Goal: Information Seeking & Learning: Learn about a topic

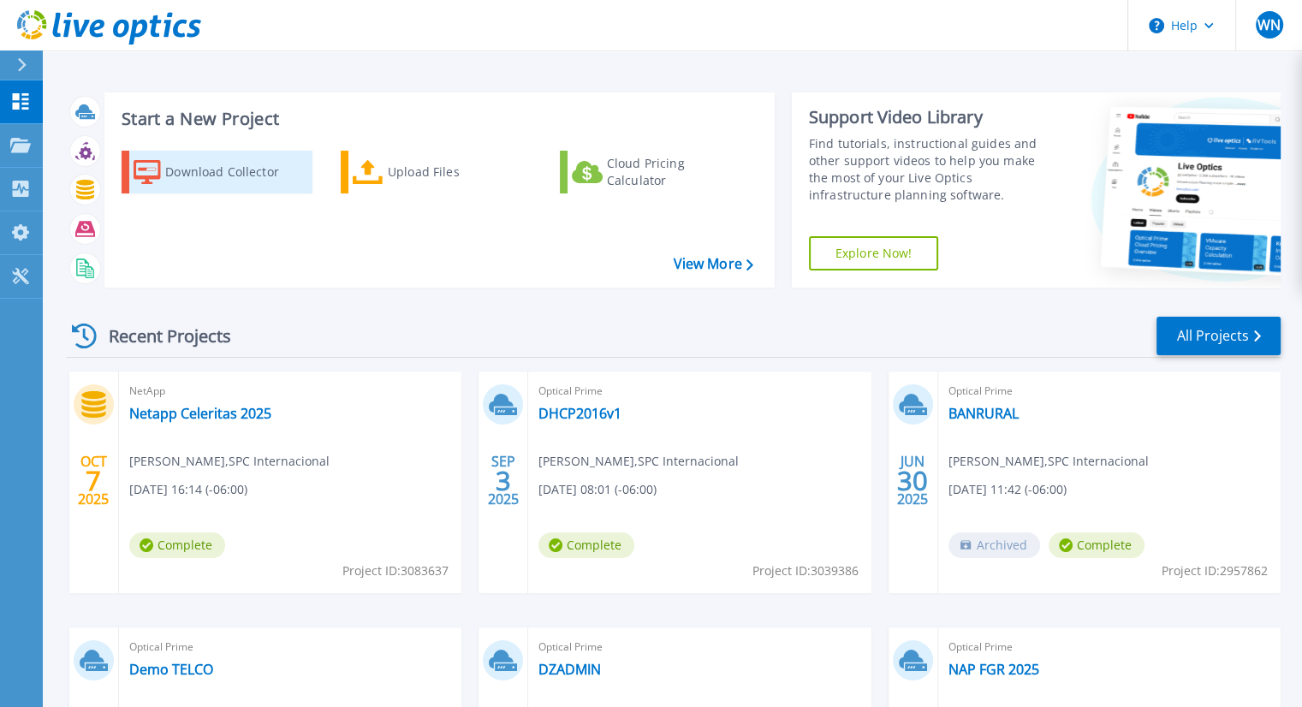
click at [200, 175] on div "Download Collector" at bounding box center [233, 172] width 137 height 34
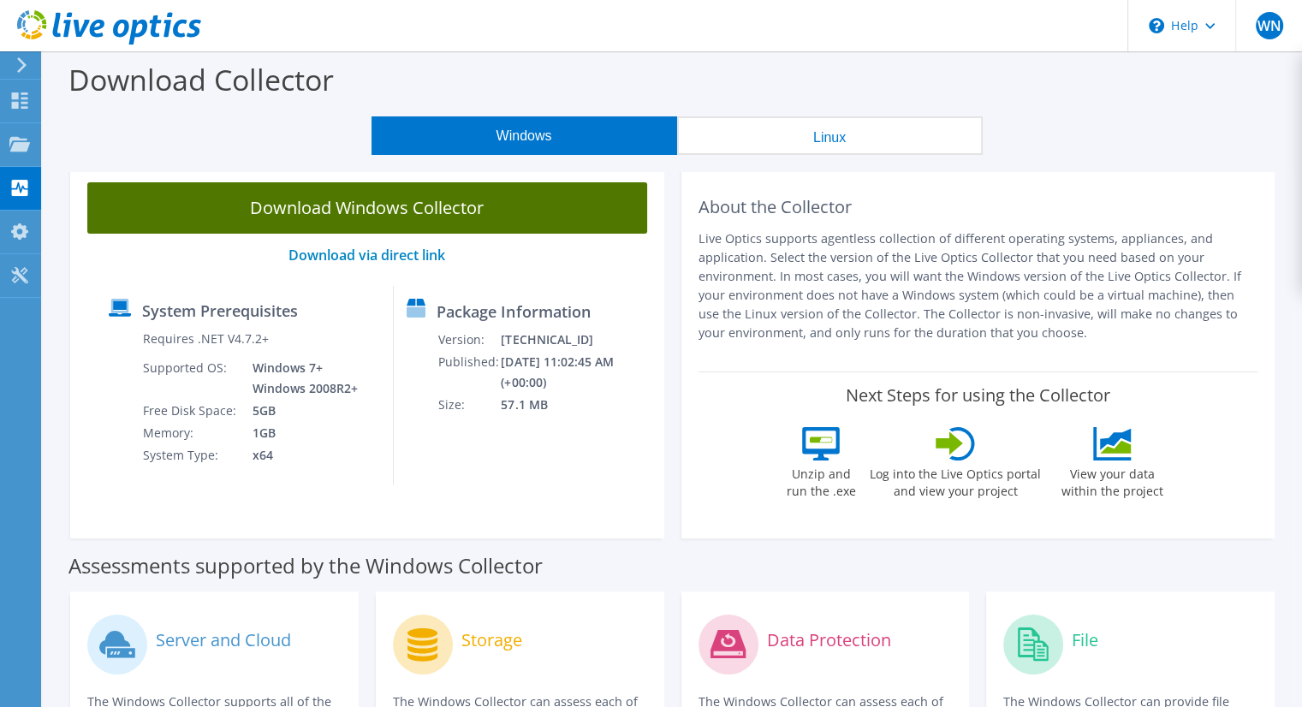
click at [401, 212] on link "Download Windows Collector" at bounding box center [367, 207] width 560 height 51
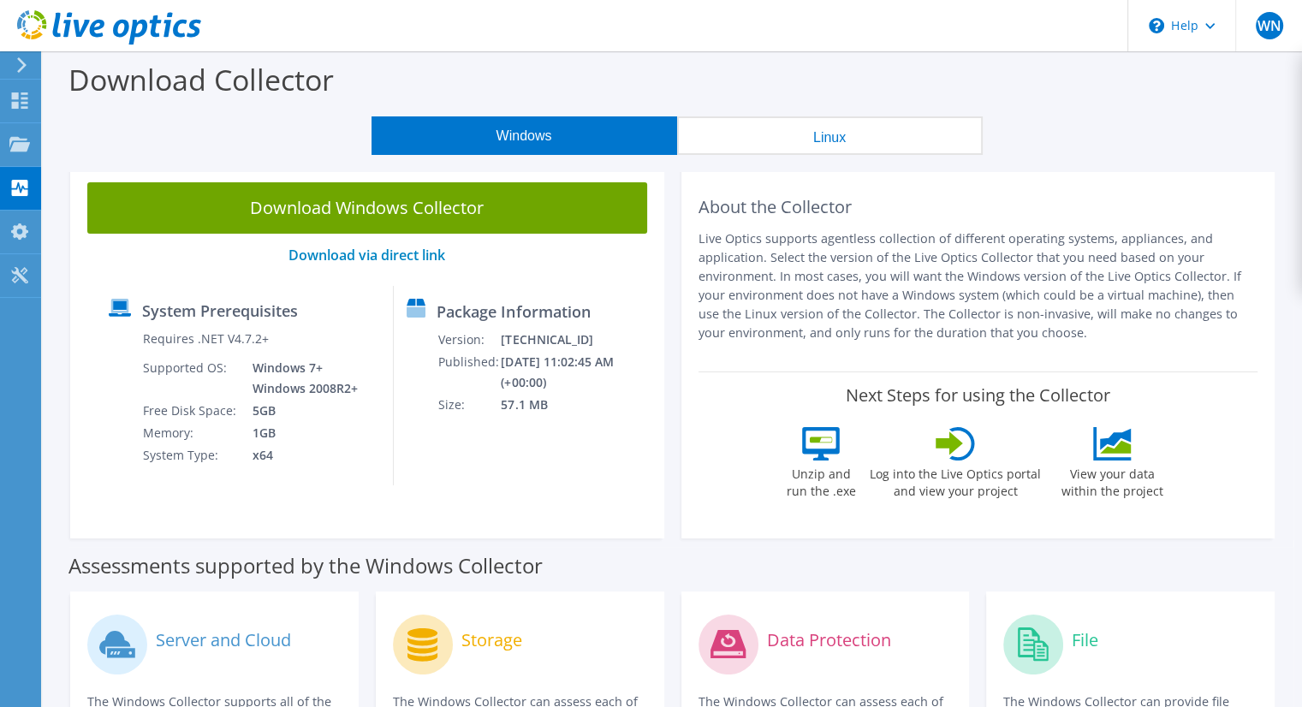
click at [1226, 542] on div "Assessments supported by the Windows Collector" at bounding box center [672, 561] width 1208 height 43
click at [14, 94] on use at bounding box center [20, 100] width 16 height 16
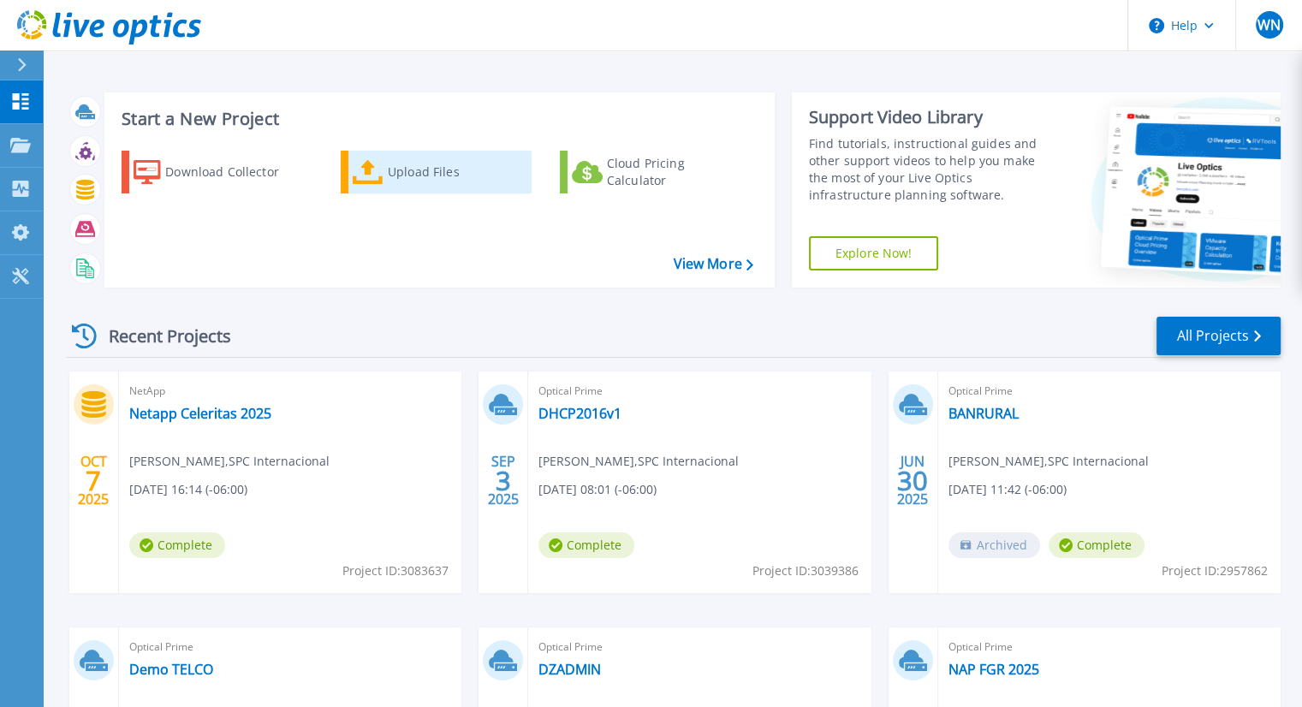
click at [421, 170] on div "Upload Files" at bounding box center [456, 172] width 137 height 34
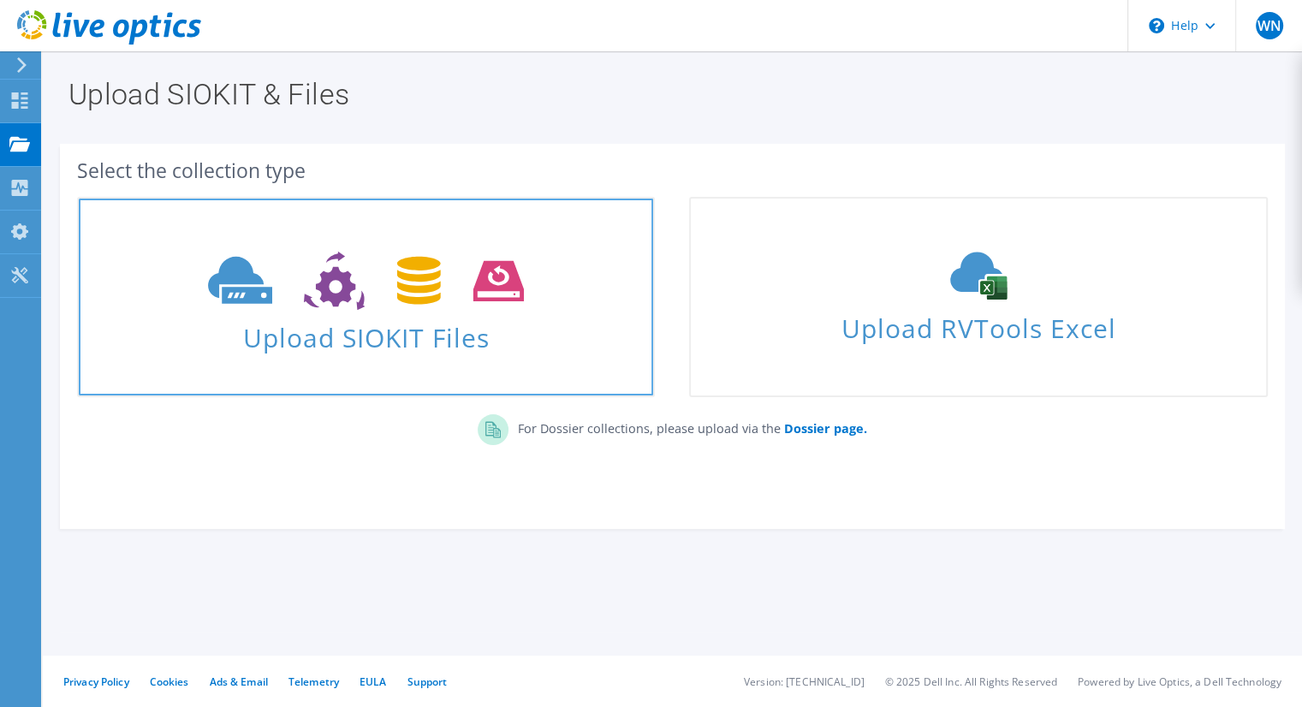
click at [413, 344] on span "Upload SIOKIT Files" at bounding box center [366, 332] width 574 height 37
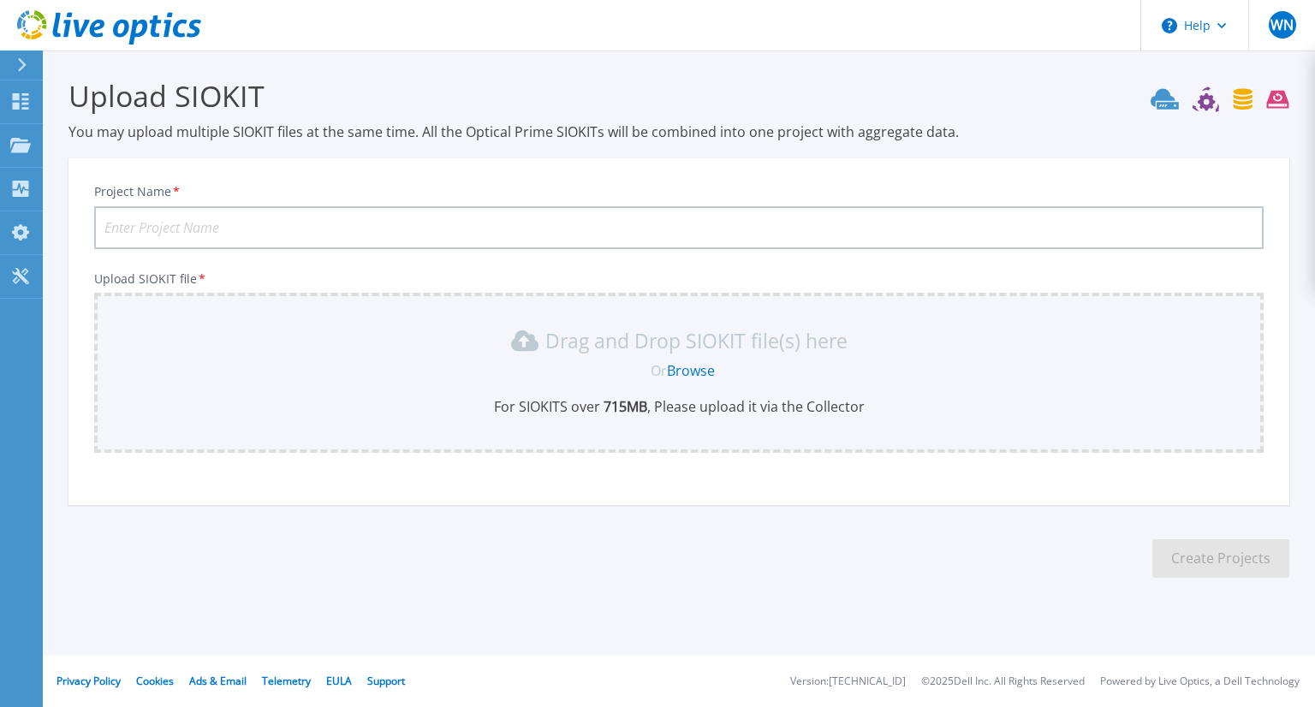
click at [479, 232] on input "Project Name *" at bounding box center [678, 227] width 1169 height 43
type input "DEMO"
drag, startPoint x: 689, startPoint y: 342, endPoint x: 745, endPoint y: 350, distance: 56.3
click at [745, 349] on p "Drag and Drop SIOKIT file(s) here" at bounding box center [696, 340] width 302 height 17
click at [17, 136] on link "Projects Projects" at bounding box center [21, 146] width 43 height 44
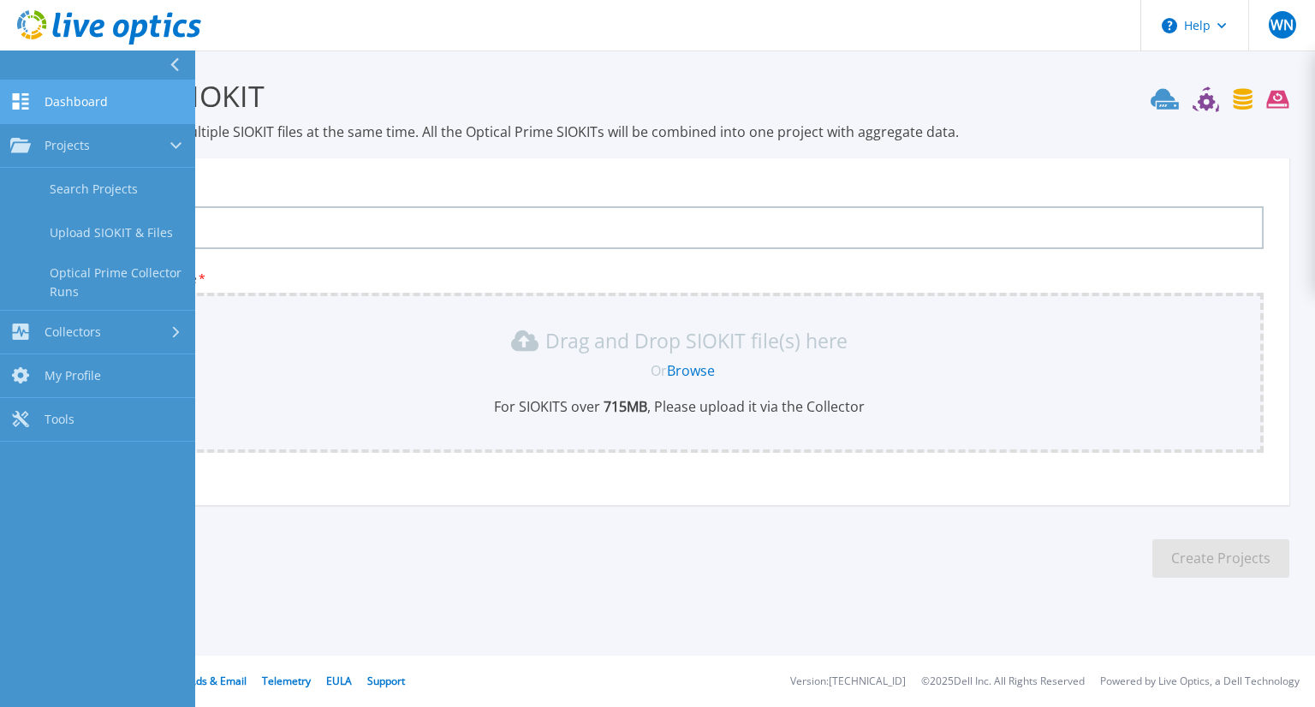
click at [27, 90] on link "Dashboard Dashboard" at bounding box center [97, 102] width 195 height 44
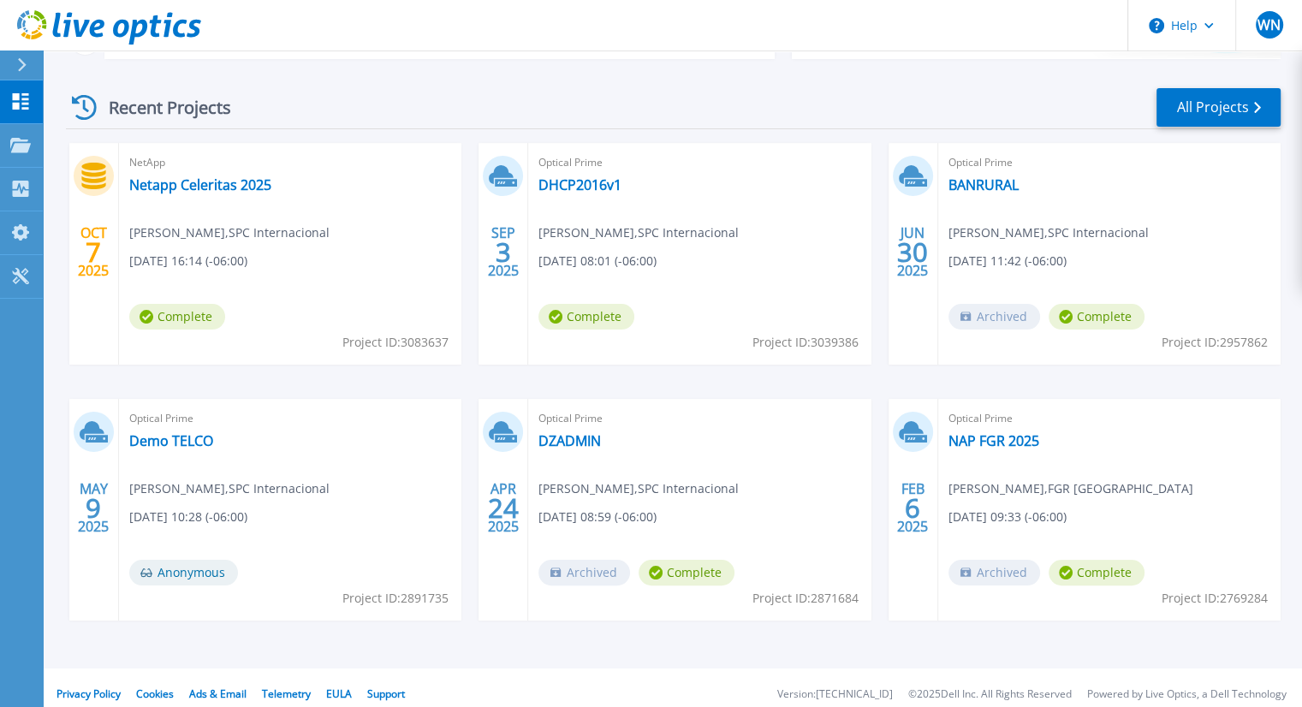
scroll to position [235, 0]
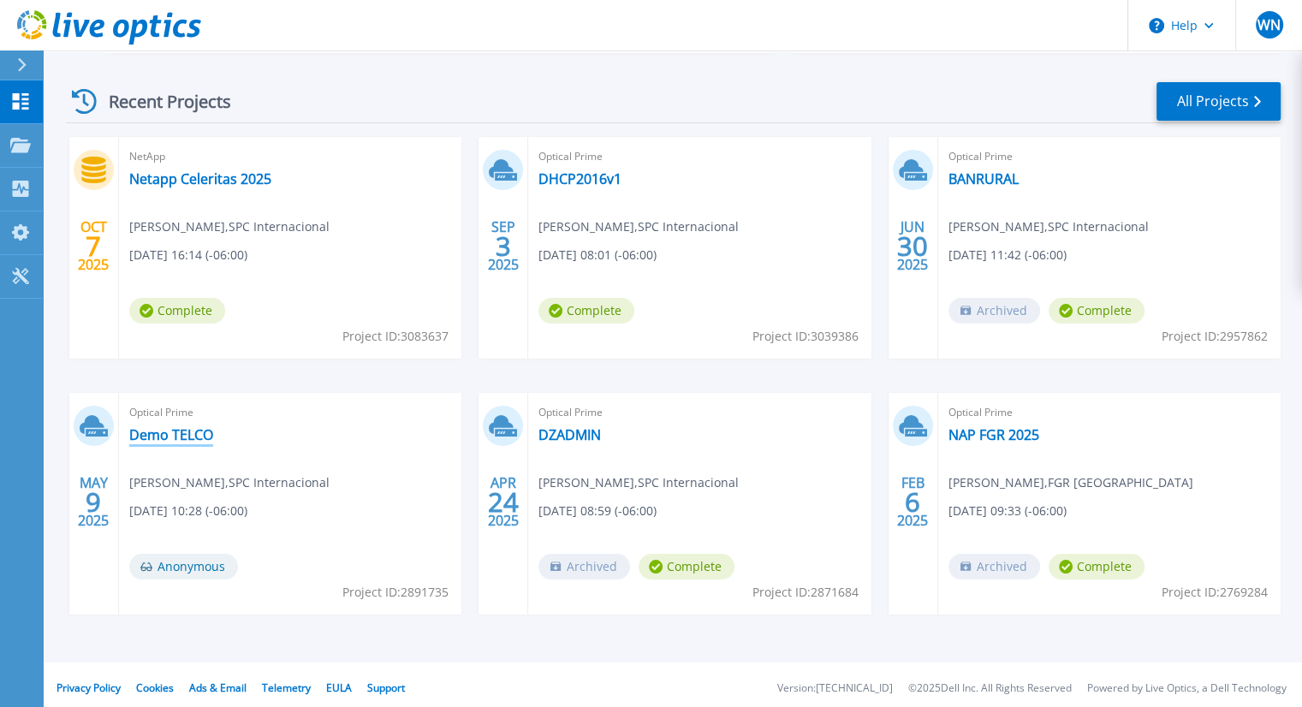
click at [190, 433] on link "Demo TELCO" at bounding box center [171, 434] width 84 height 17
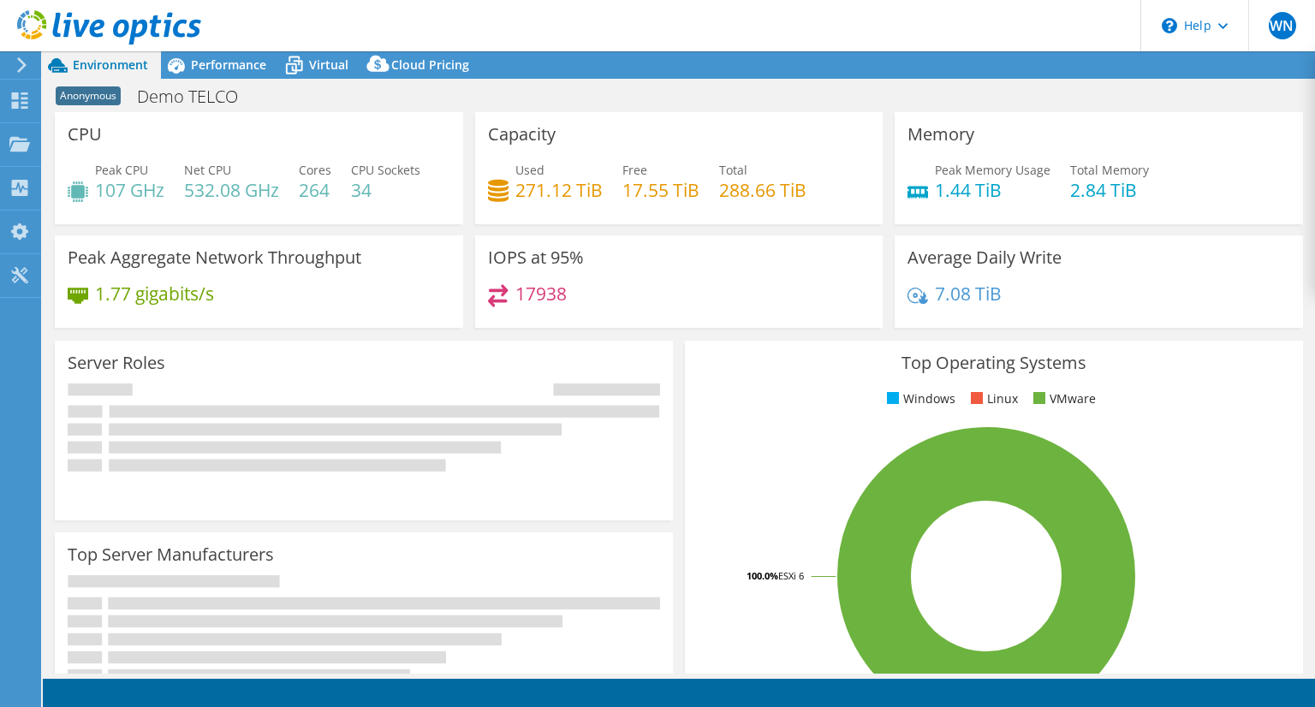
select select "USWest"
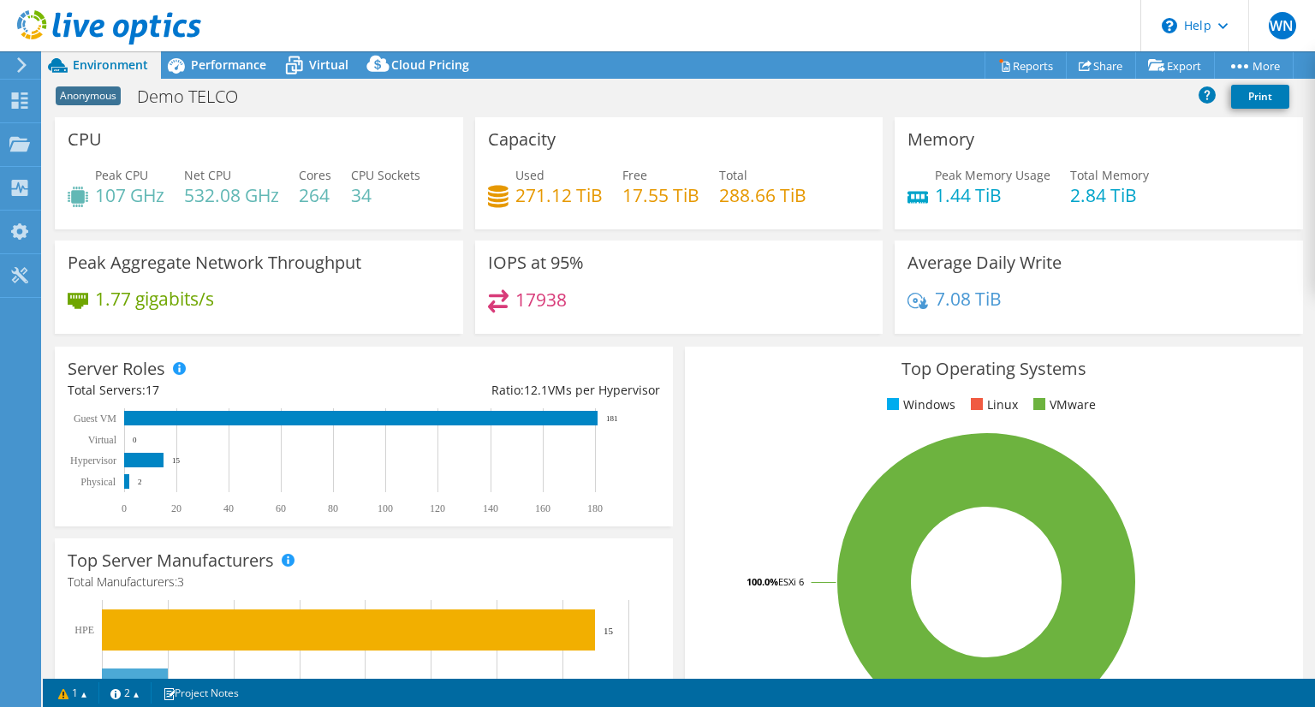
click at [505, 137] on h3 "Capacity" at bounding box center [522, 139] width 68 height 19
click at [952, 139] on h3 "Memory" at bounding box center [940, 139] width 67 height 19
drag, startPoint x: 1033, startPoint y: 274, endPoint x: 929, endPoint y: 271, distance: 104.5
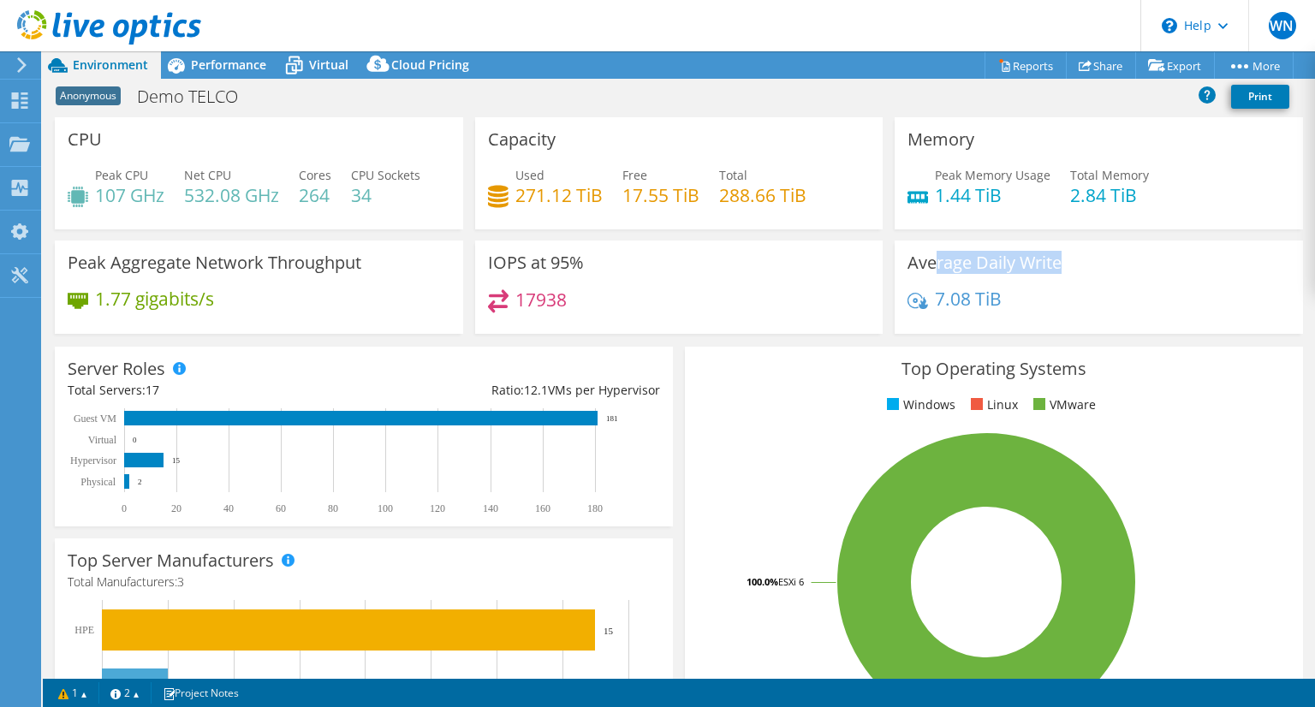
click at [929, 271] on div "Average Daily Write 7.08 TiB" at bounding box center [1099, 287] width 408 height 93
drag, startPoint x: 573, startPoint y: 268, endPoint x: 496, endPoint y: 268, distance: 77.0
click at [496, 268] on h3 "IOPS at 95%" at bounding box center [536, 262] width 96 height 19
drag, startPoint x: 353, startPoint y: 265, endPoint x: 223, endPoint y: 269, distance: 130.2
click at [223, 269] on h3 "Peak Aggregate Network Throughput" at bounding box center [215, 262] width 294 height 19
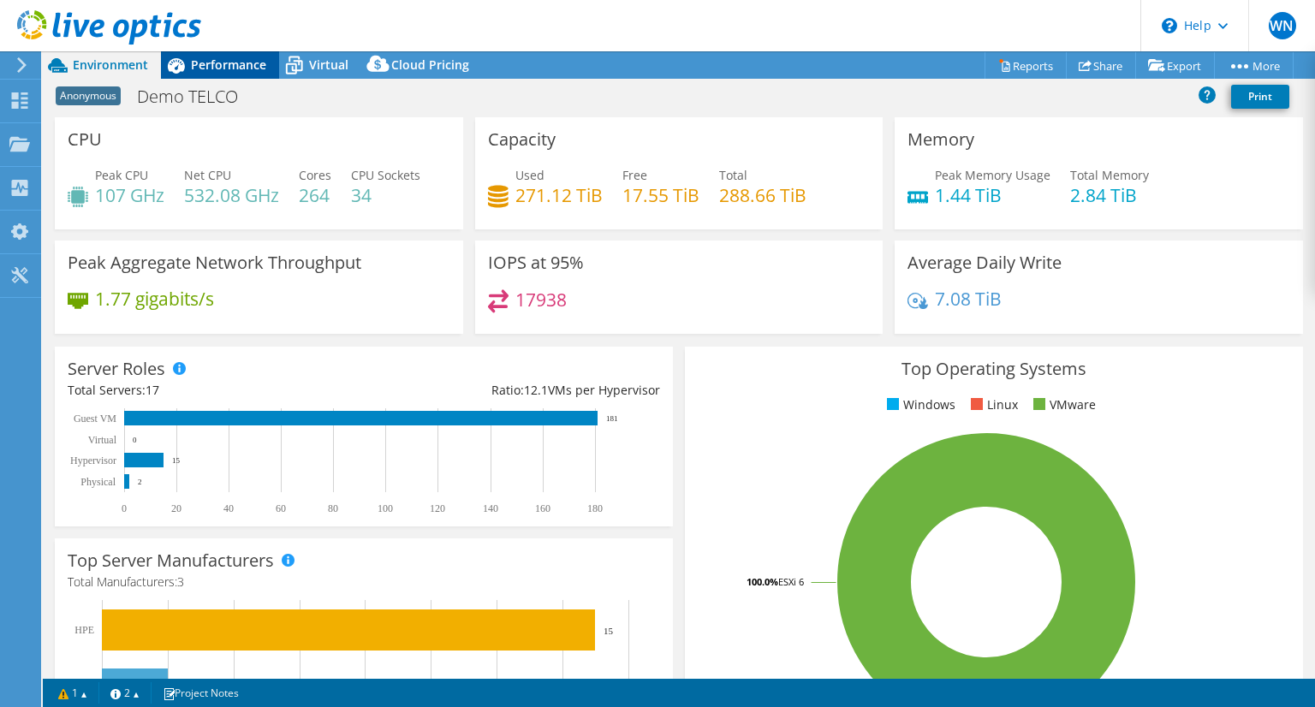
click at [250, 61] on span "Performance" at bounding box center [228, 64] width 75 height 16
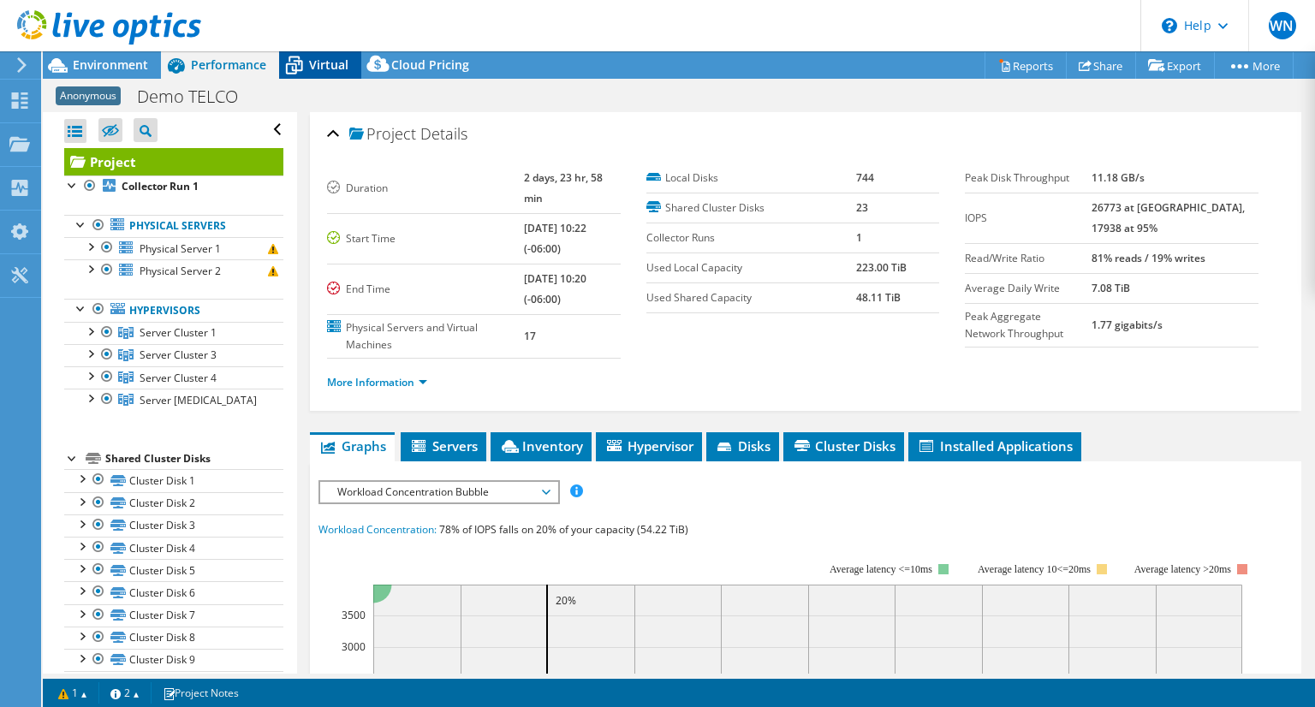
click at [329, 66] on span "Virtual" at bounding box center [328, 64] width 39 height 16
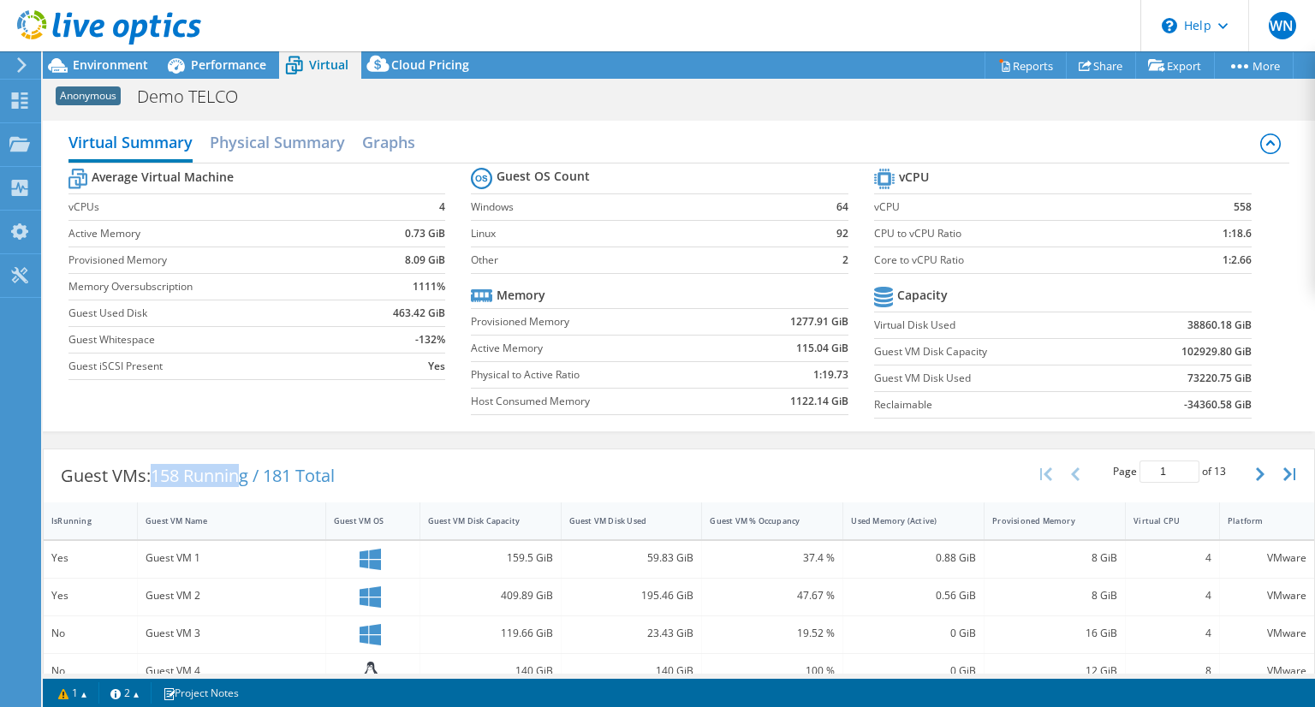
drag, startPoint x: 248, startPoint y: 480, endPoint x: 154, endPoint y: 476, distance: 94.3
click at [154, 476] on span "158 Running / 181 Total" at bounding box center [243, 475] width 184 height 23
drag, startPoint x: 271, startPoint y: 476, endPoint x: 354, endPoint y: 470, distance: 83.3
click at [352, 470] on div "Guest VMs: 158 Running / 181 Total" at bounding box center [198, 475] width 308 height 53
drag, startPoint x: 870, startPoint y: 211, endPoint x: 891, endPoint y: 206, distance: 22.0
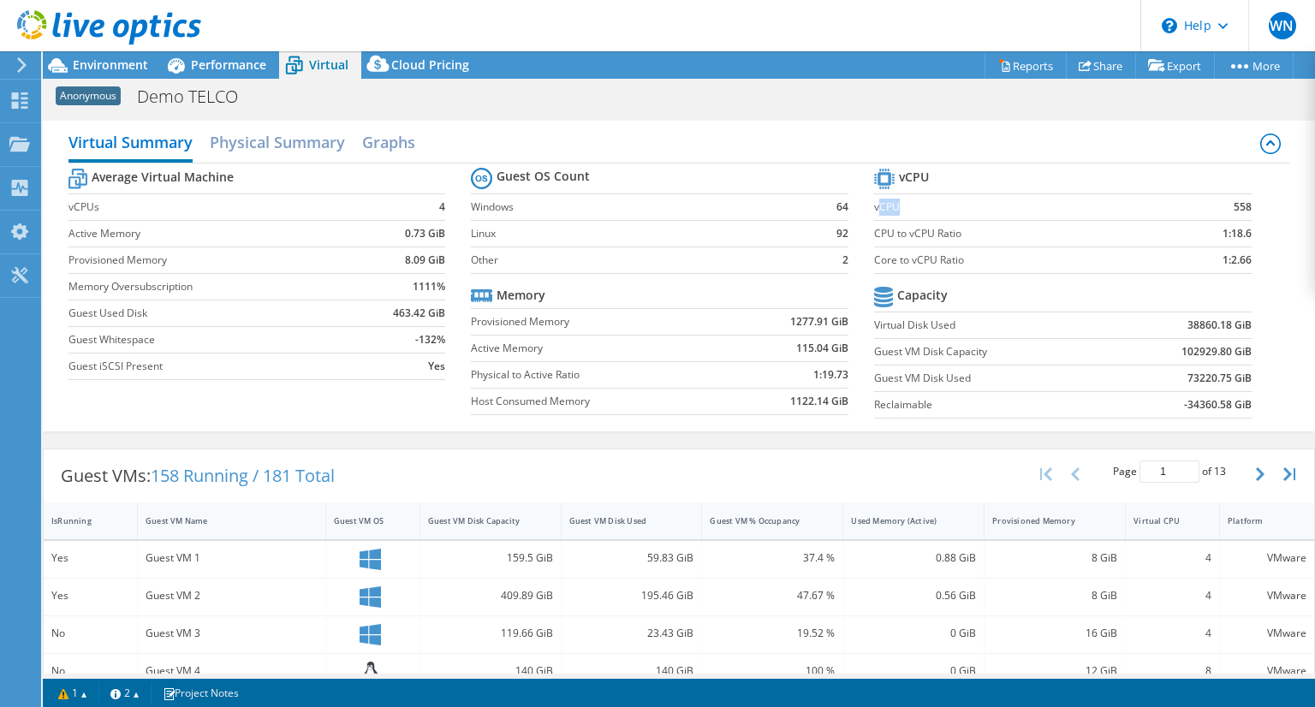
click at [891, 206] on label "vCPU" at bounding box center [1019, 207] width 291 height 17
